Goal: Find specific page/section: Find specific page/section

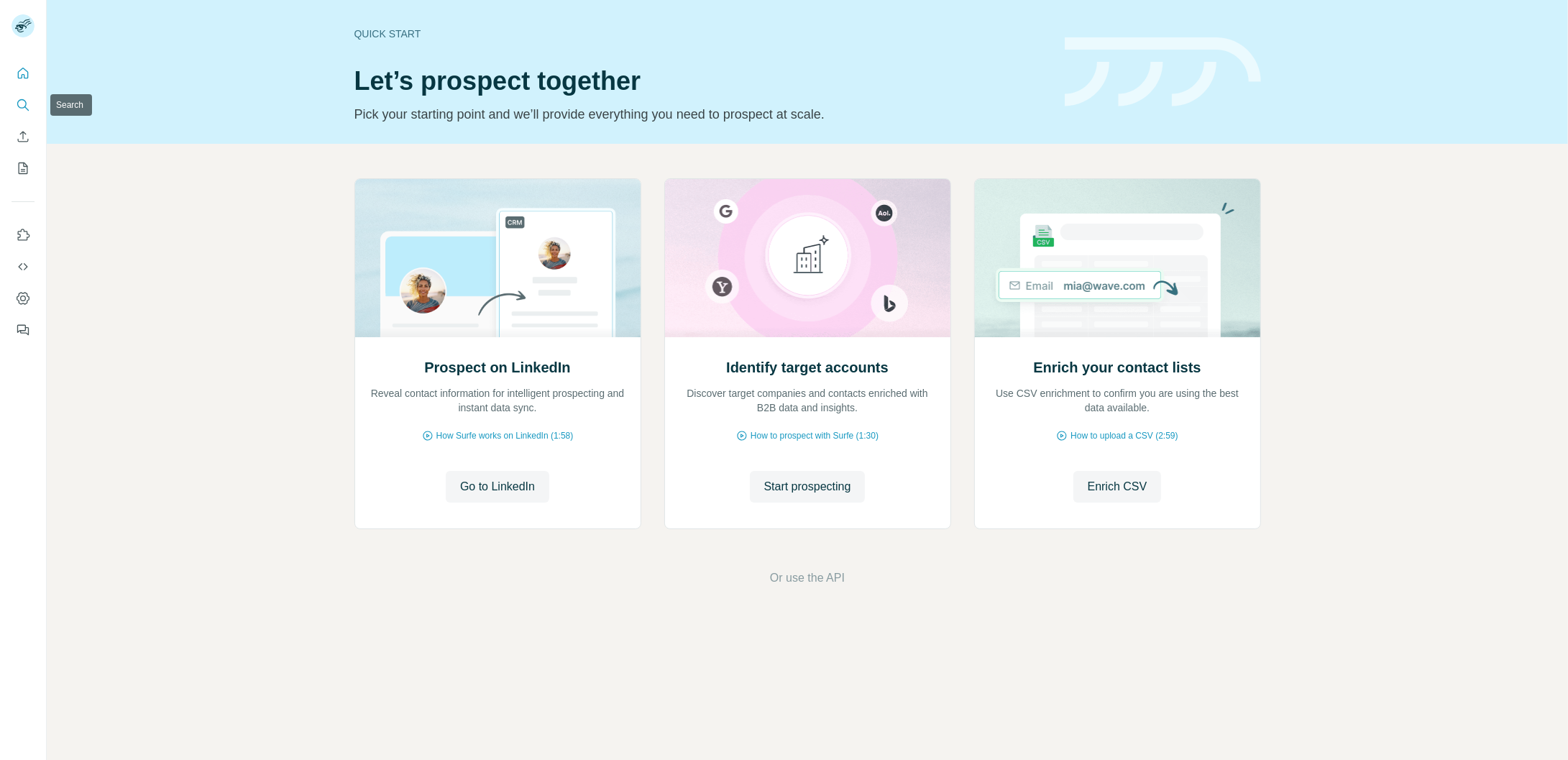
click at [21, 107] on icon "Search" at bounding box center [22, 104] width 10 height 10
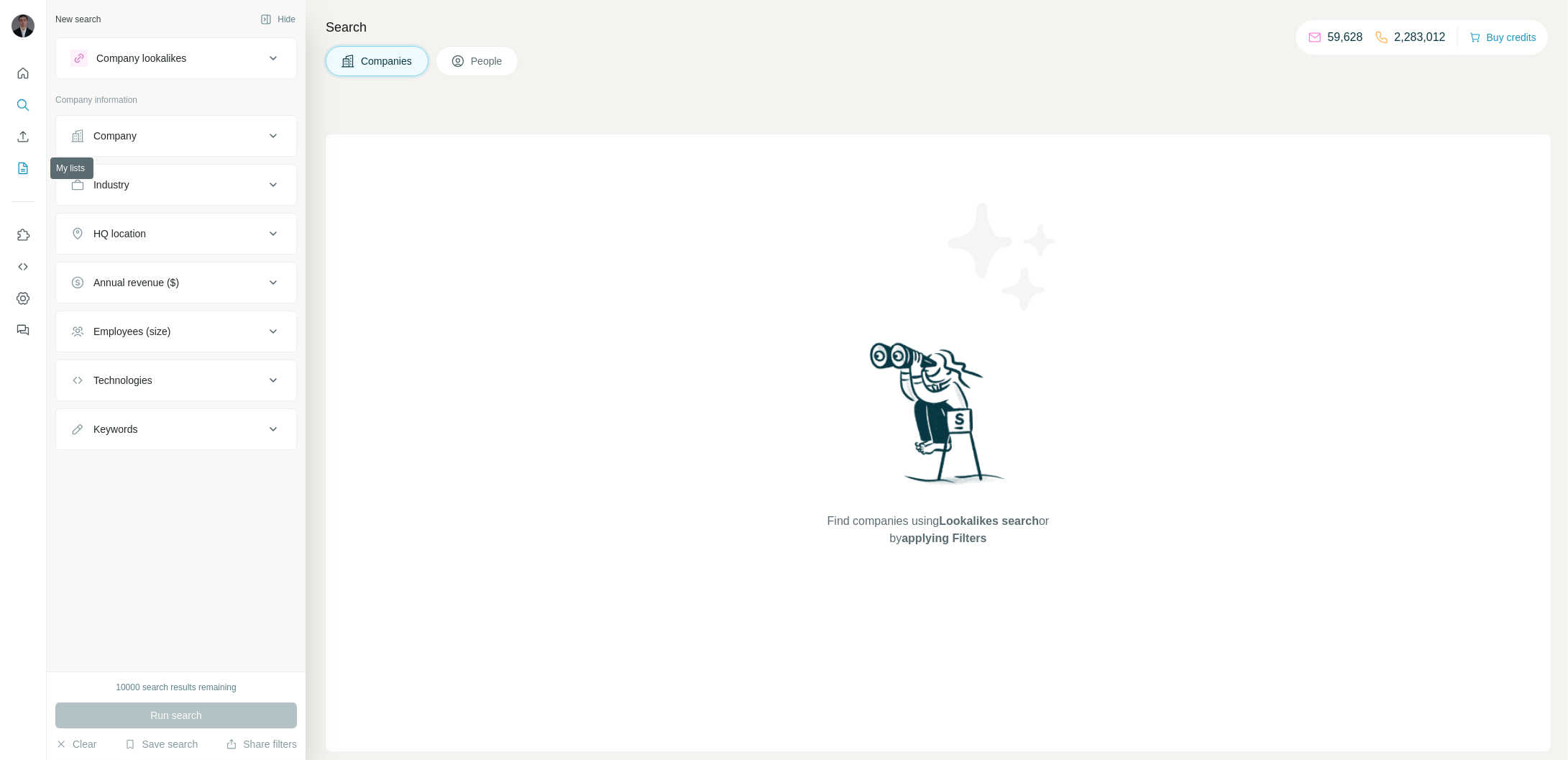
click at [18, 172] on icon "My lists" at bounding box center [23, 167] width 10 height 11
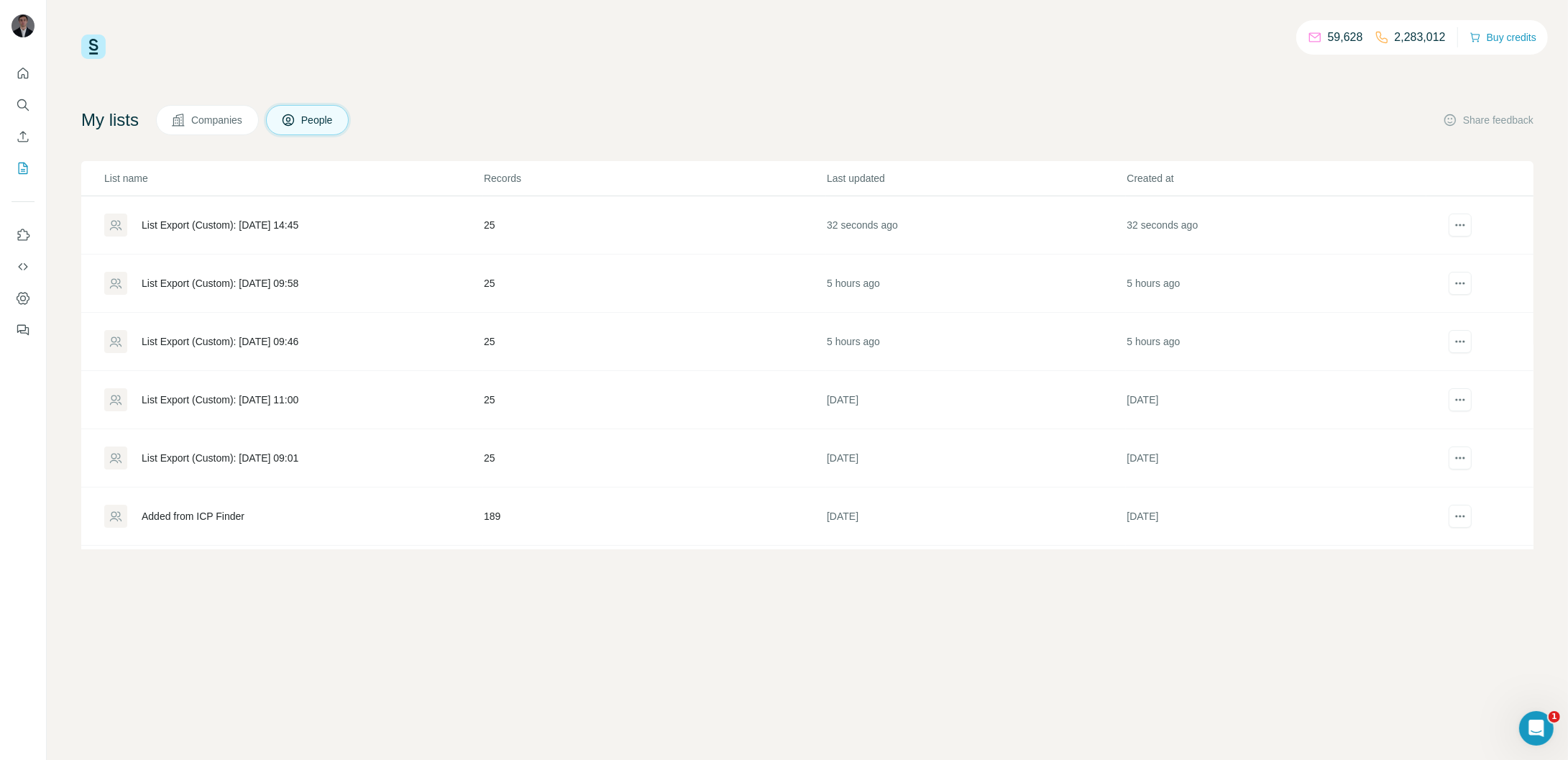
click at [191, 220] on div "List Export (Custom): [DATE] 14:45" at bounding box center [221, 225] width 157 height 14
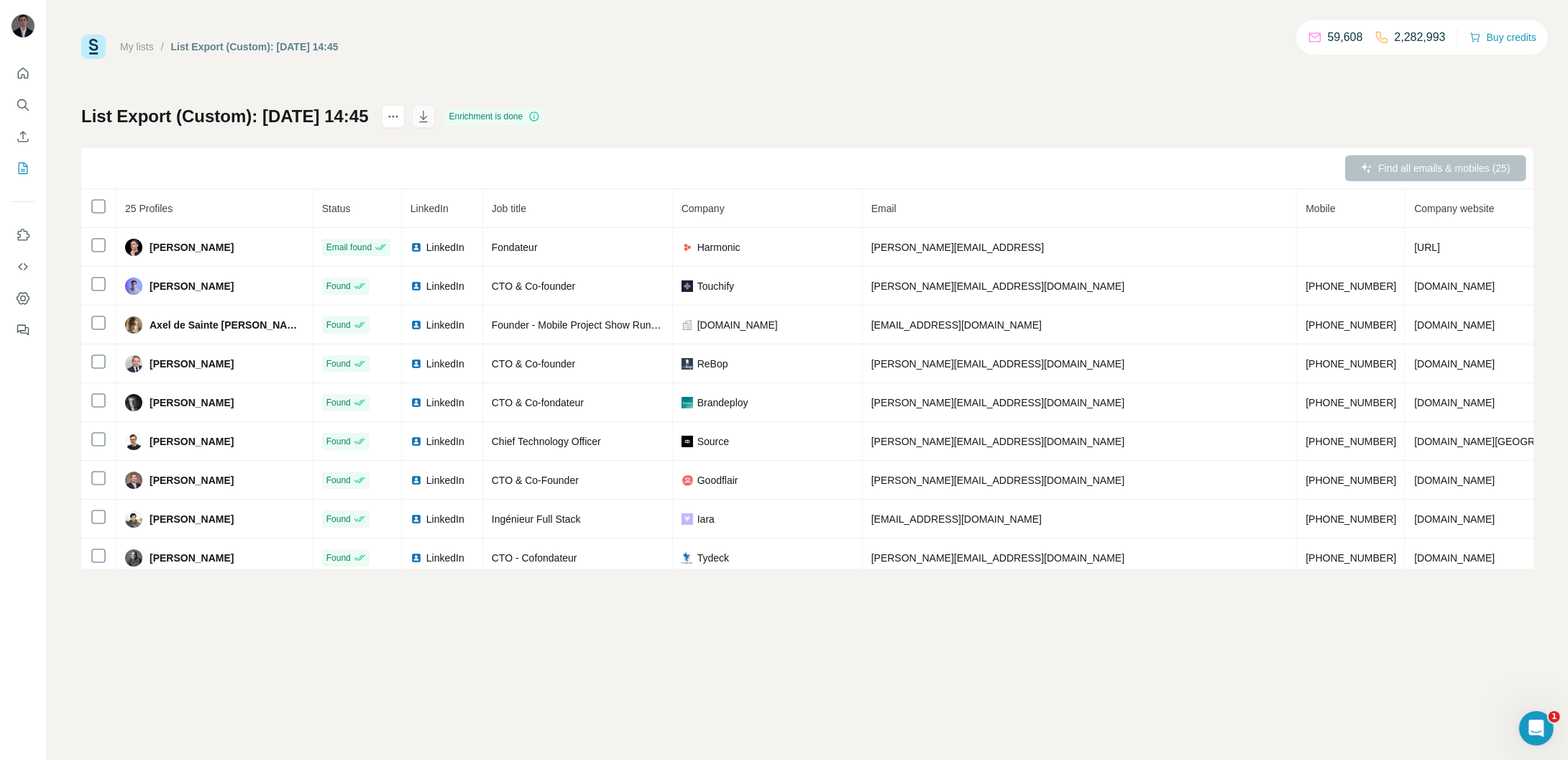
click at [431, 117] on icon "button" at bounding box center [424, 116] width 14 height 14
